Goal: Check status: Check status

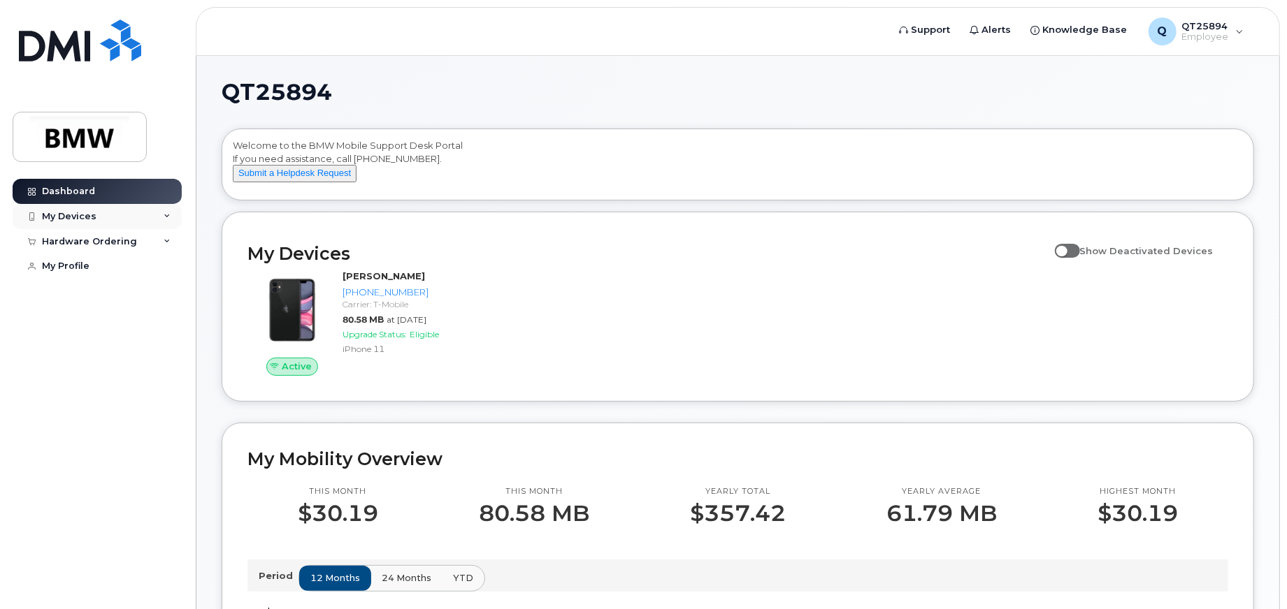
click at [166, 219] on icon at bounding box center [167, 216] width 7 height 7
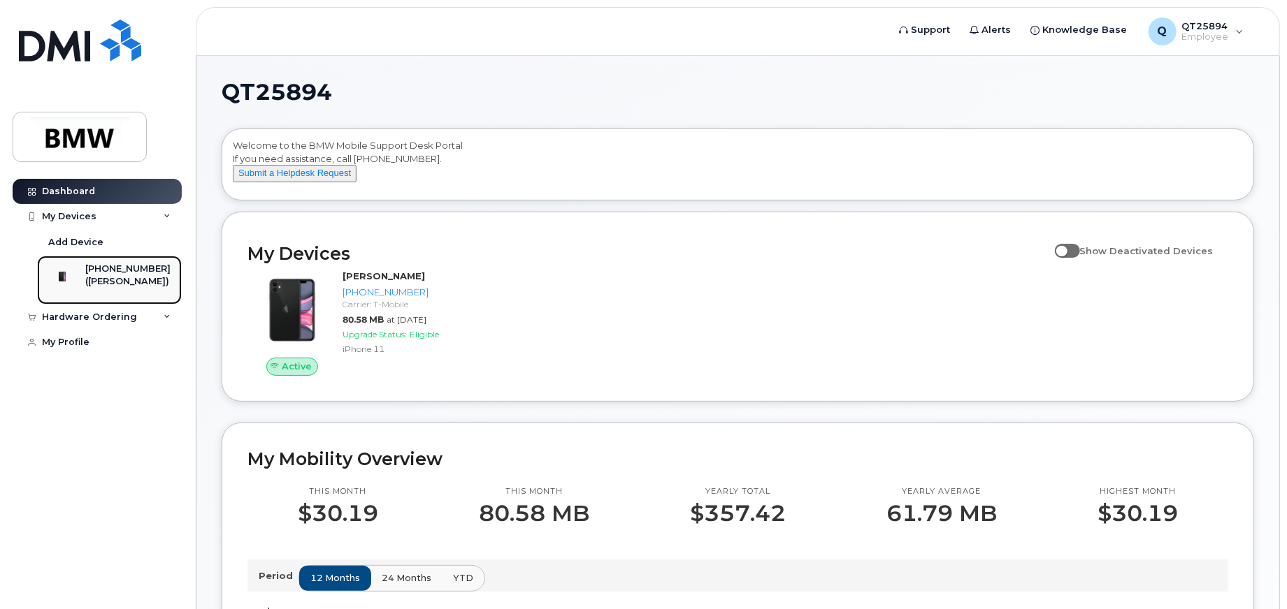
click at [129, 278] on div "([PERSON_NAME])" at bounding box center [127, 281] width 85 height 13
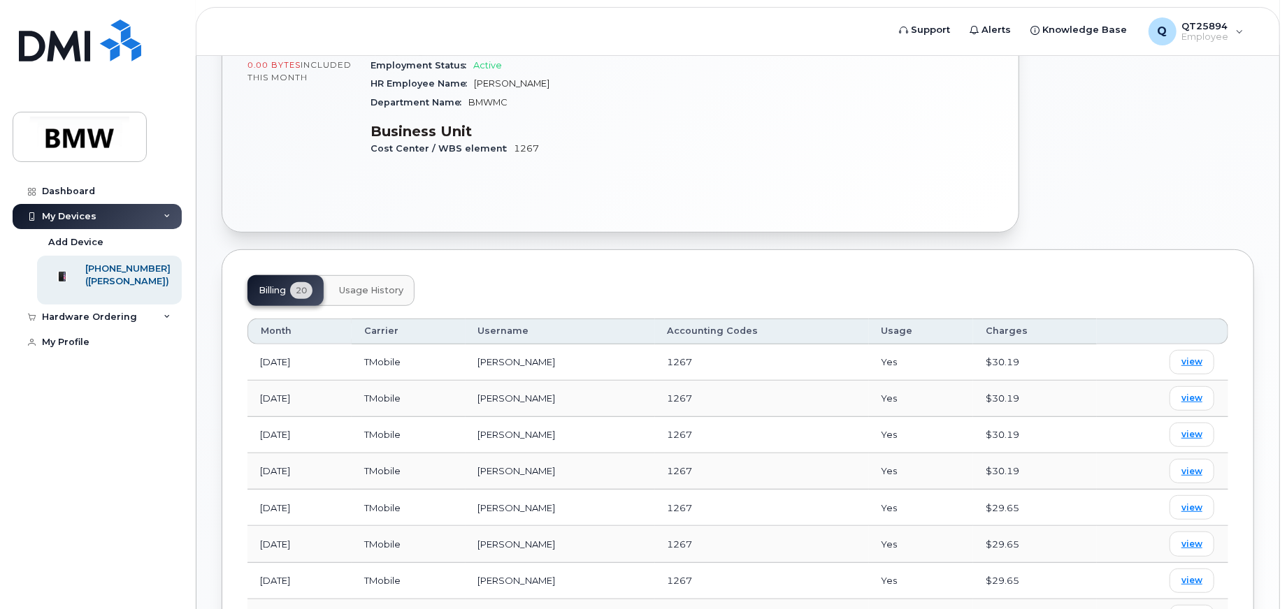
scroll to position [370, 0]
click at [349, 288] on span "Usage History" at bounding box center [371, 293] width 64 height 11
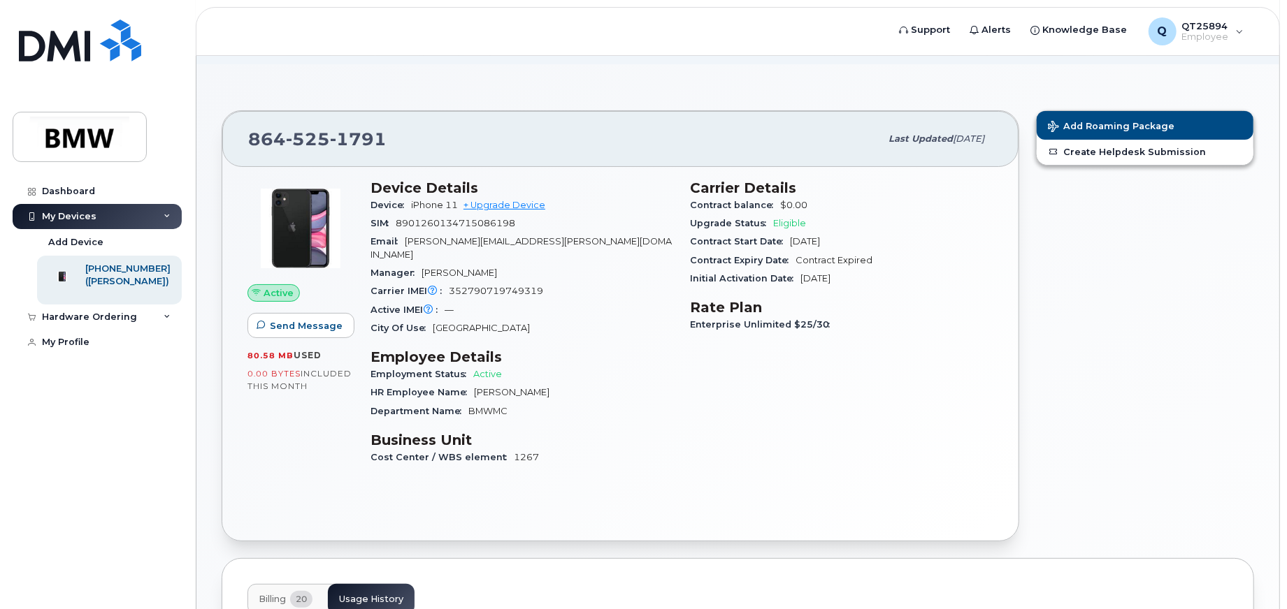
scroll to position [0, 0]
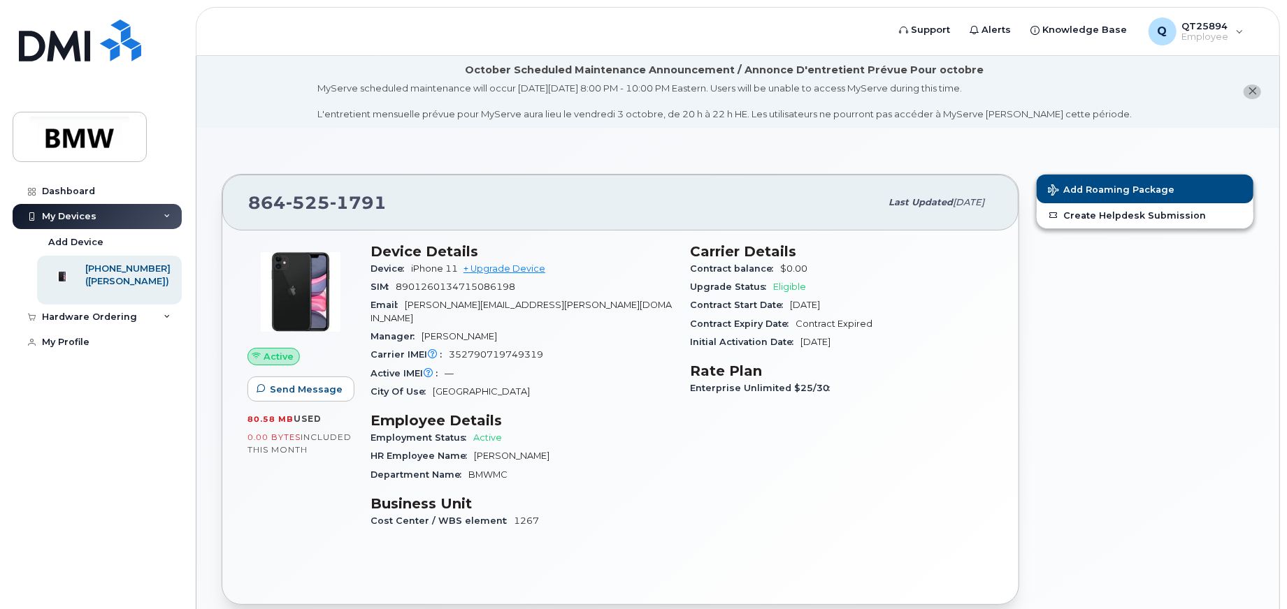
click at [1252, 90] on icon "close notification" at bounding box center [1251, 91] width 9 height 9
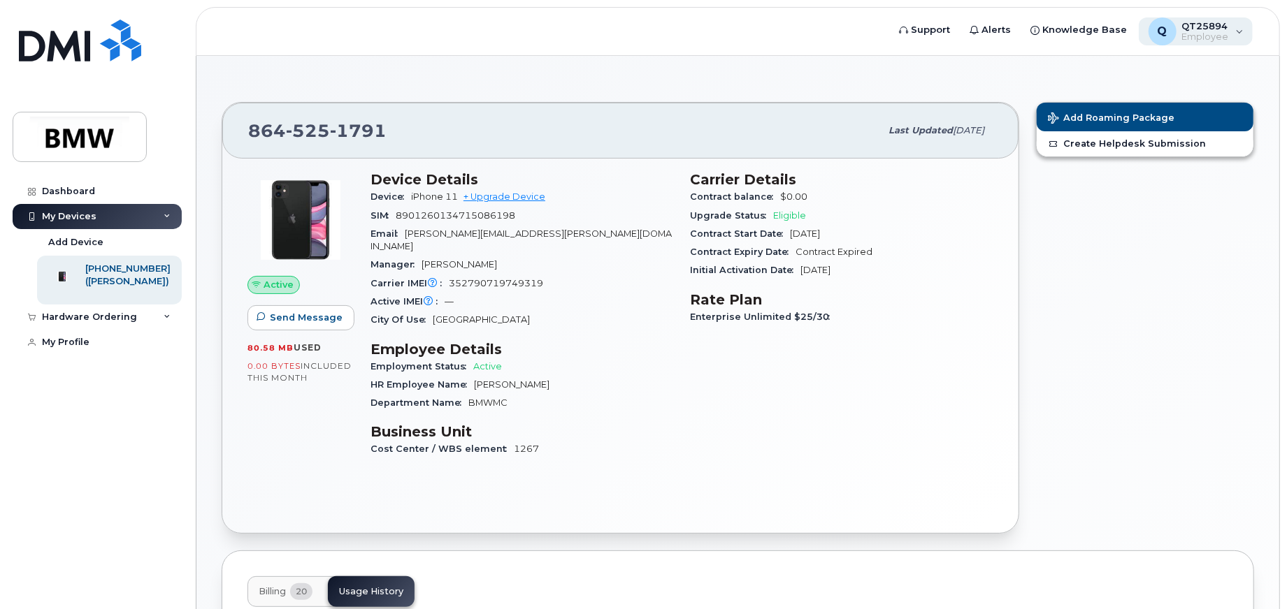
click at [1234, 34] on div "Q QT25894 Employee" at bounding box center [1195, 31] width 115 height 28
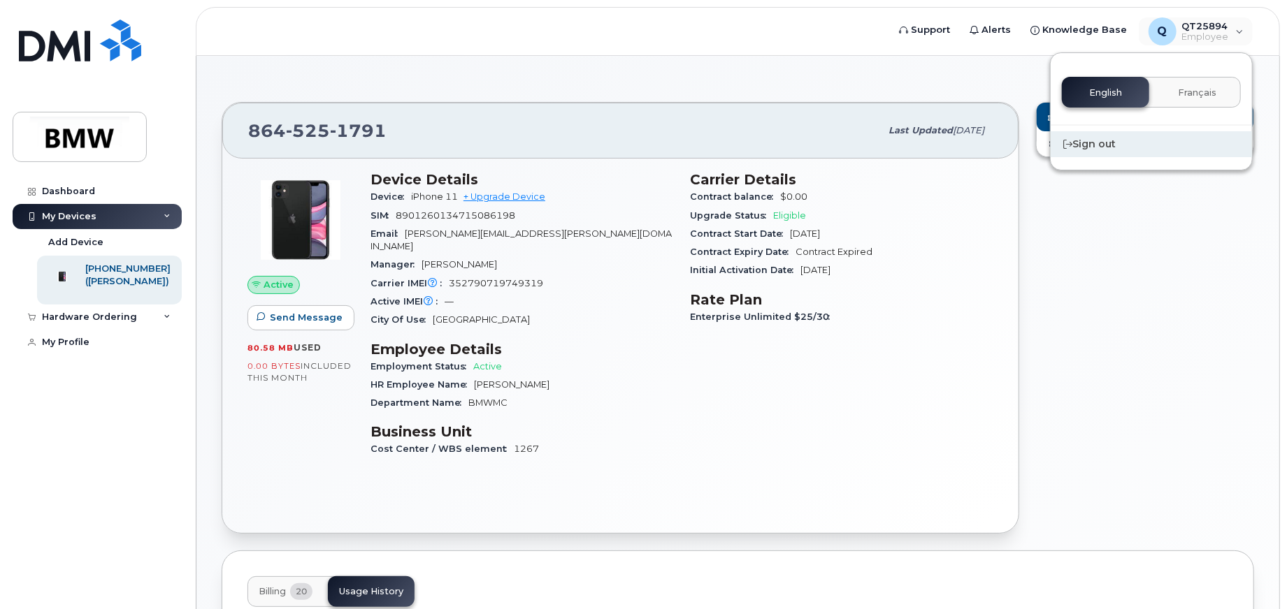
click at [1117, 146] on div "Sign out" at bounding box center [1150, 144] width 201 height 26
click at [1116, 147] on div "Sign out" at bounding box center [1150, 144] width 201 height 26
